Goal: Task Accomplishment & Management: Manage account settings

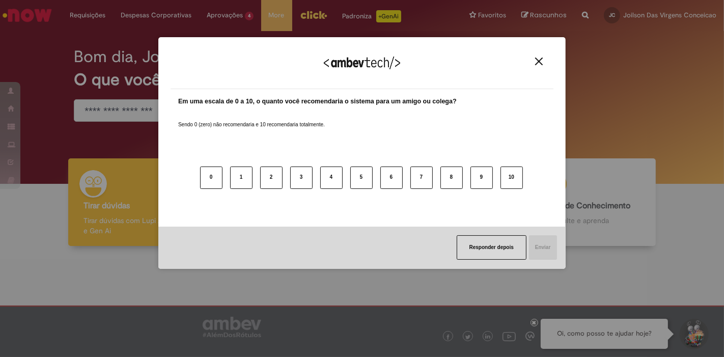
click at [222, 19] on div "Agradecemos seu feedback! Em uma escala de 0 a 10, o quanto você recomendaria o…" at bounding box center [361, 153] width 407 height 339
click at [541, 65] on img "Close" at bounding box center [539, 62] width 8 height 8
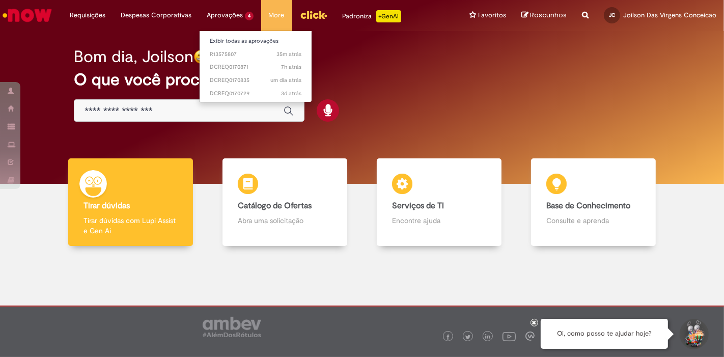
click at [226, 14] on li "Aprovações 4 Exibir todas as aprovações 35m atrás 35 minutos atrás R13575807 7h…" at bounding box center [230, 15] width 62 height 31
click at [251, 56] on span "35m atrás 35 minutos atrás R13575807" at bounding box center [256, 54] width 92 height 8
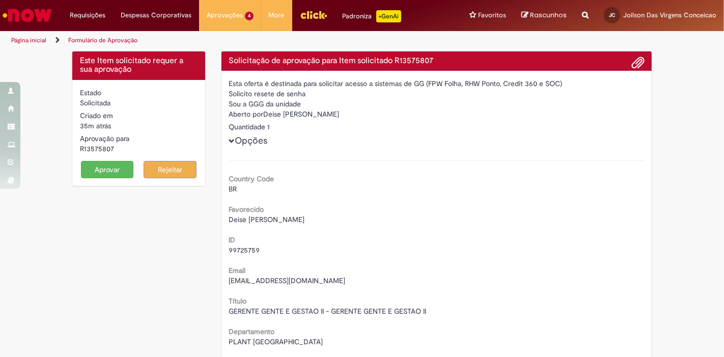
click at [89, 168] on button "Aprovar" at bounding box center [107, 169] width 53 height 17
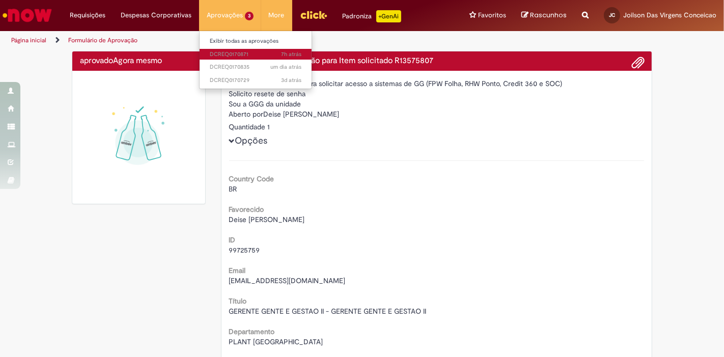
click at [228, 53] on span "7h atrás 7 horas atrás DCREQ0170871" at bounding box center [256, 54] width 92 height 8
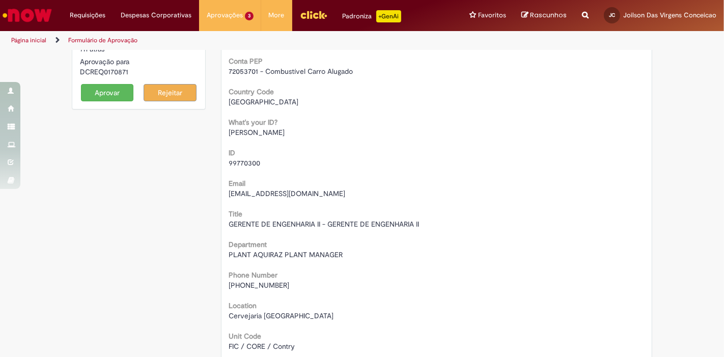
scroll to position [76, 0]
click at [107, 89] on button "Aprovar" at bounding box center [107, 92] width 53 height 17
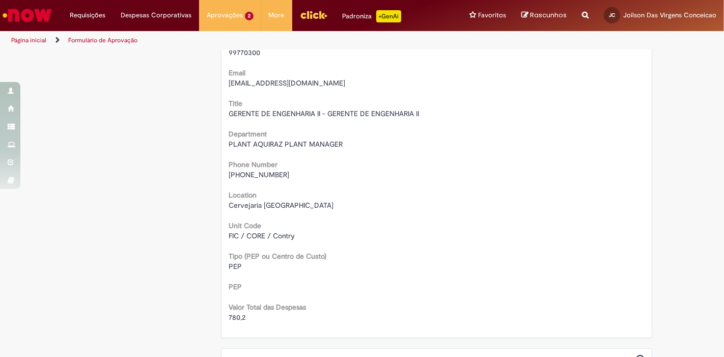
scroll to position [0, 0]
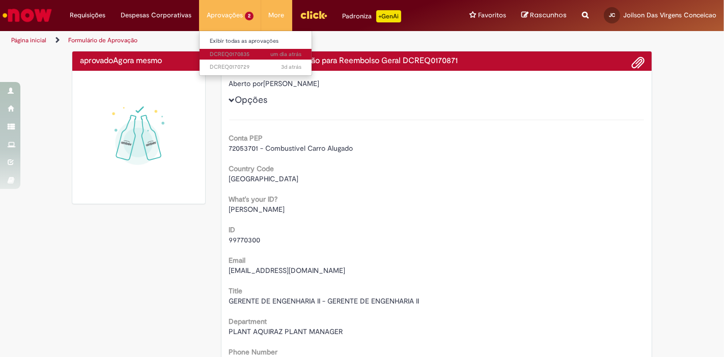
click at [225, 53] on span "um dia atrás um dia atrás DCREQ0170835" at bounding box center [256, 54] width 92 height 8
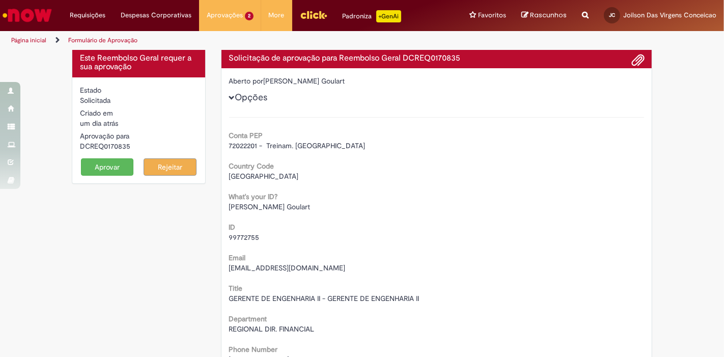
scroll to position [2, 0]
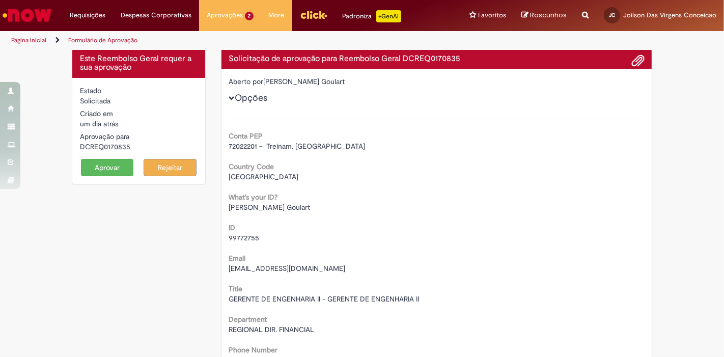
click at [107, 168] on button "Aprovar" at bounding box center [107, 167] width 53 height 17
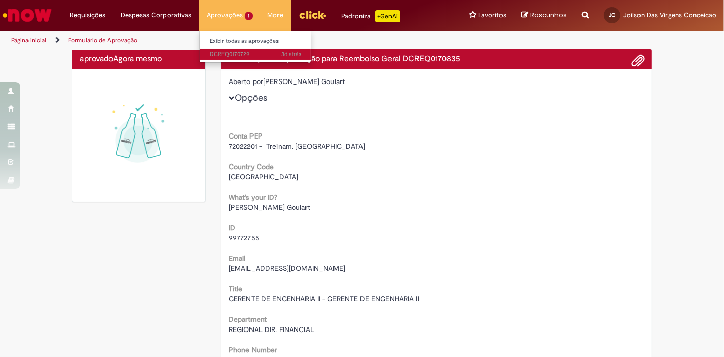
click at [227, 54] on span "3d atrás 3 dias atrás DCREQ0170729" at bounding box center [256, 54] width 92 height 8
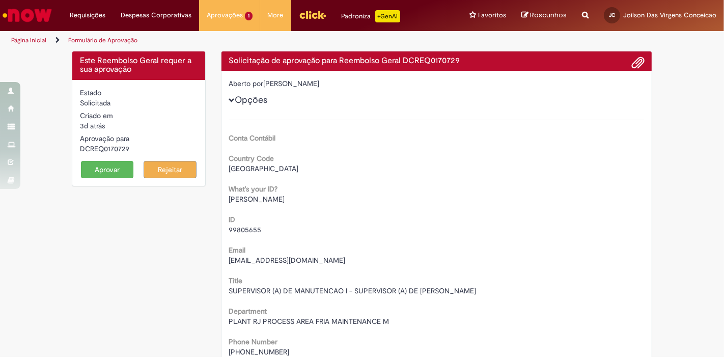
click at [175, 167] on button "Rejeitar" at bounding box center [170, 169] width 53 height 17
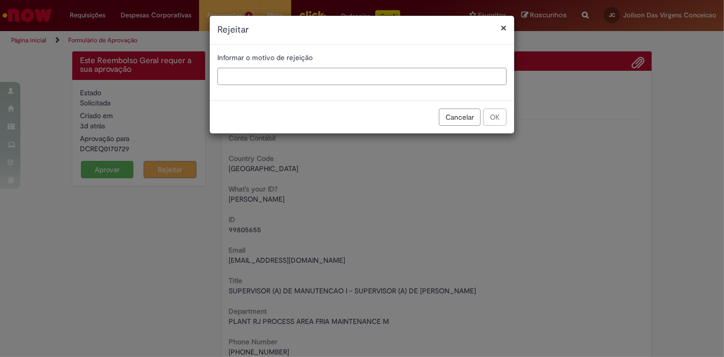
click at [286, 80] on input "text" at bounding box center [361, 76] width 289 height 17
type input "**********"
